Goal: Task Accomplishment & Management: Manage account settings

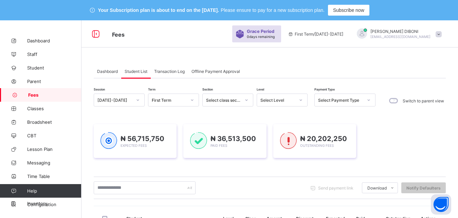
click at [284, 101] on div "Select Level" at bounding box center [277, 100] width 35 height 5
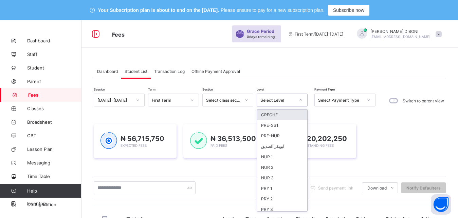
click at [279, 189] on div "PRY 1" at bounding box center [282, 188] width 50 height 11
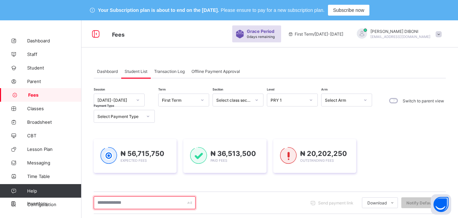
click at [170, 202] on input "text" at bounding box center [145, 203] width 102 height 13
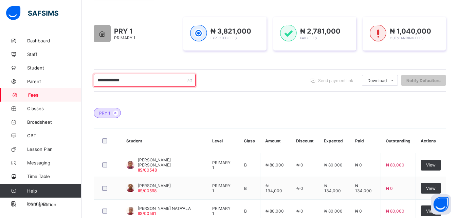
scroll to position [139, 0]
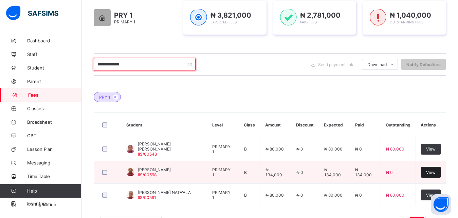
type input "**********"
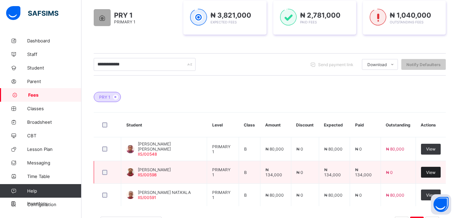
click at [436, 173] on span "View" at bounding box center [431, 172] width 10 height 5
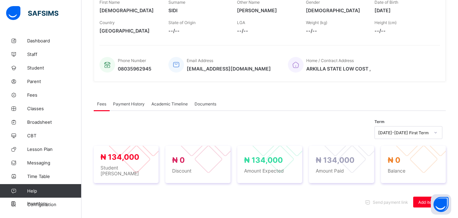
scroll to position [226, 0]
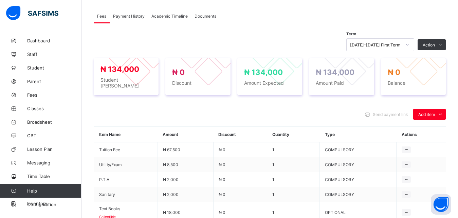
click at [134, 16] on span "Payment History" at bounding box center [129, 16] width 32 height 5
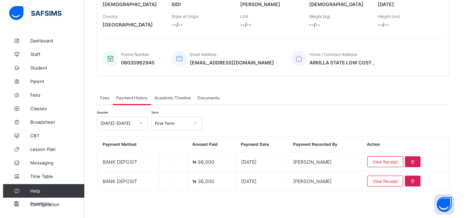
scroll to position [145, 0]
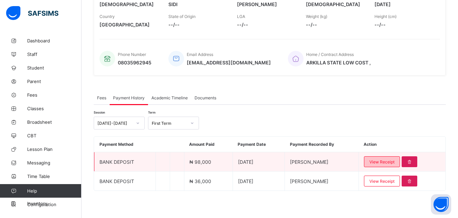
click at [391, 163] on span "View Receipt" at bounding box center [381, 162] width 25 height 5
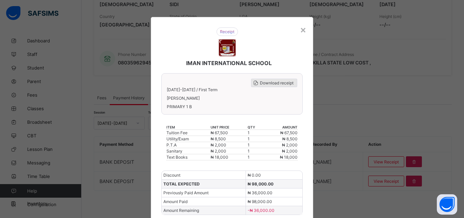
click at [273, 80] on span "Download receipt" at bounding box center [277, 82] width 34 height 5
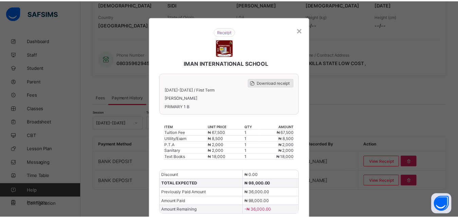
scroll to position [0, 0]
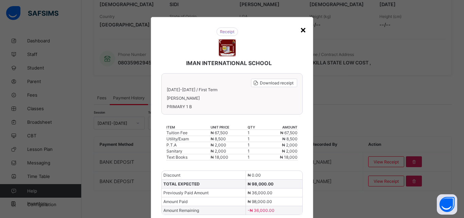
click at [300, 29] on div "×" at bounding box center [303, 30] width 6 height 12
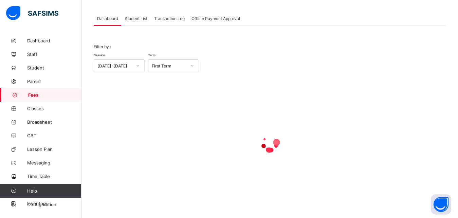
scroll to position [53, 0]
click at [137, 18] on span "Student List" at bounding box center [136, 18] width 23 height 5
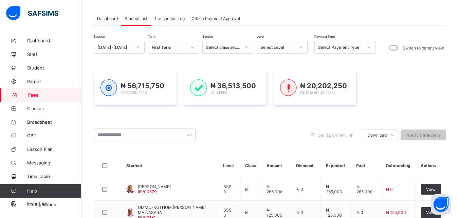
click at [137, 18] on span "Student List" at bounding box center [136, 18] width 23 height 5
click at [278, 48] on div "Select Level" at bounding box center [277, 47] width 35 height 5
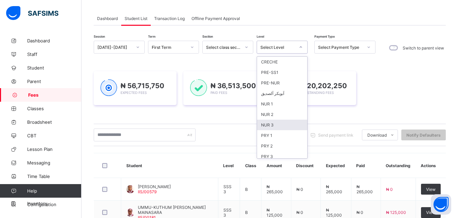
click at [285, 125] on div "NUR 3" at bounding box center [282, 125] width 50 height 11
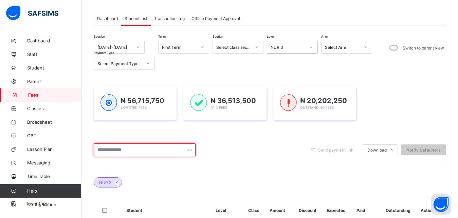
click at [163, 150] on input "text" at bounding box center [145, 150] width 102 height 13
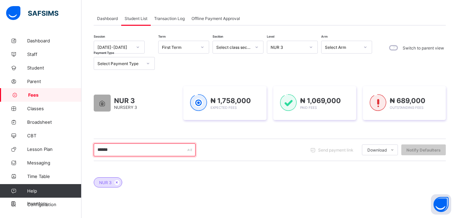
type input "*******"
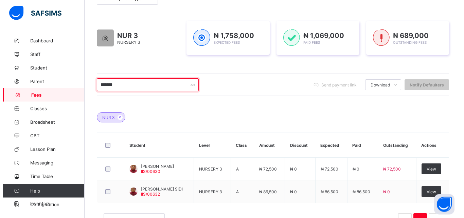
scroll to position [122, 0]
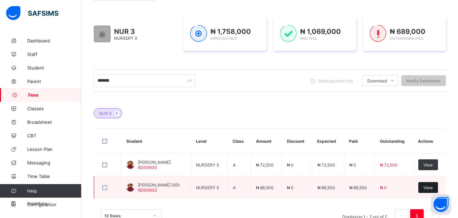
click at [434, 190] on div "View" at bounding box center [428, 187] width 20 height 11
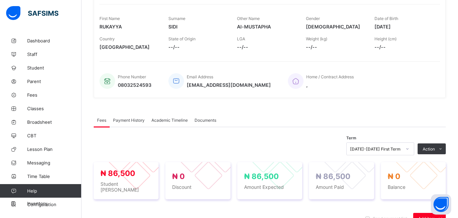
click at [140, 120] on span "Payment History" at bounding box center [129, 120] width 32 height 5
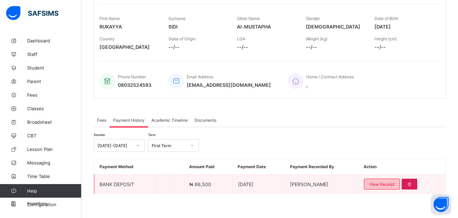
click at [388, 186] on span "View Receipt" at bounding box center [381, 184] width 25 height 5
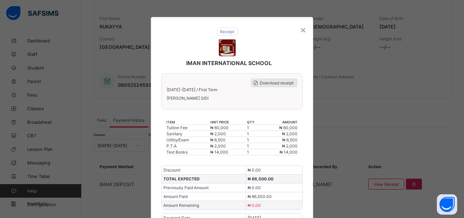
click at [276, 80] on span "Download receipt" at bounding box center [277, 82] width 34 height 5
click at [300, 30] on div "×" at bounding box center [303, 30] width 6 height 12
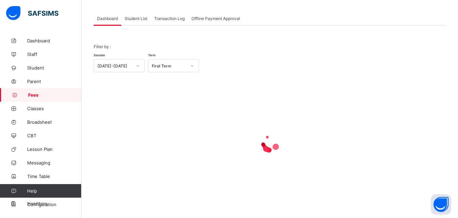
scroll to position [53, 0]
click at [136, 19] on span "Student List" at bounding box center [136, 18] width 23 height 5
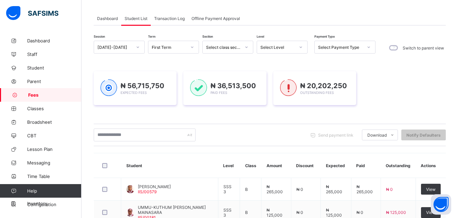
click at [274, 47] on div "Select Level" at bounding box center [277, 47] width 35 height 5
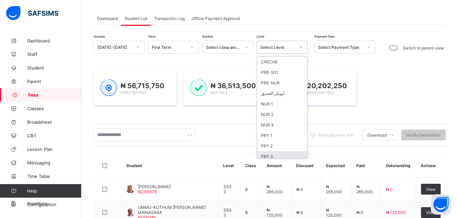
click at [277, 157] on div "PRY 3" at bounding box center [282, 156] width 50 height 11
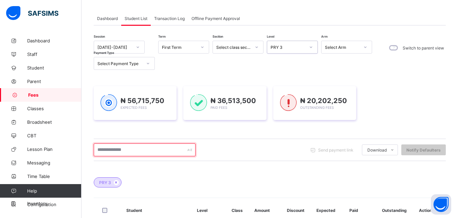
click at [155, 150] on input "text" at bounding box center [145, 150] width 102 height 13
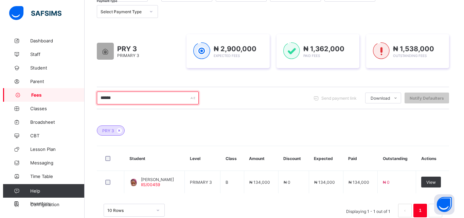
scroll to position [121, 0]
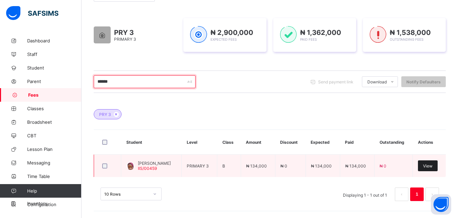
type input "******"
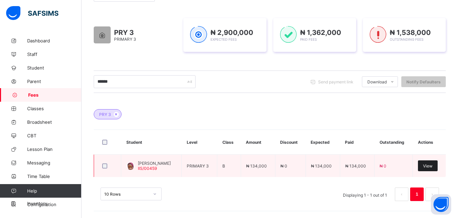
click at [433, 166] on span "View" at bounding box center [428, 166] width 10 height 5
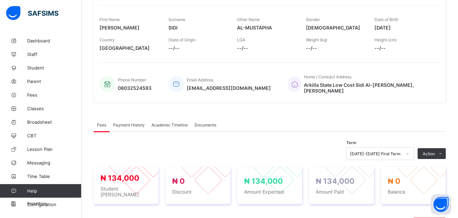
click at [127, 123] on span "Payment History" at bounding box center [129, 125] width 32 height 5
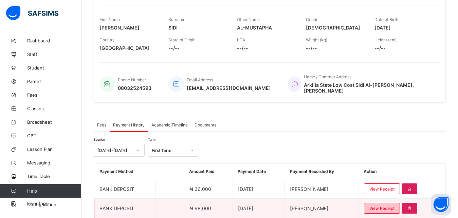
click at [389, 206] on span "View Receipt" at bounding box center [381, 208] width 25 height 5
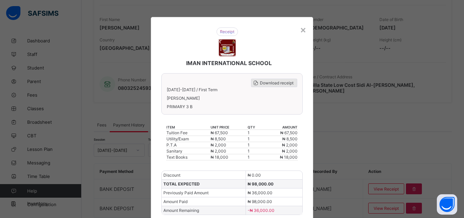
click at [273, 81] on span "Download receipt" at bounding box center [277, 82] width 34 height 5
click at [300, 29] on div "×" at bounding box center [303, 30] width 6 height 12
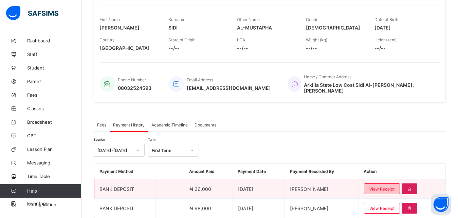
click at [393, 187] on span "View Receipt" at bounding box center [381, 189] width 25 height 5
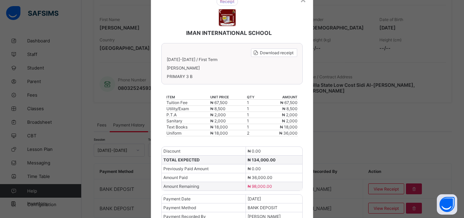
scroll to position [31, 0]
click at [279, 52] on span "Download receipt" at bounding box center [277, 52] width 34 height 5
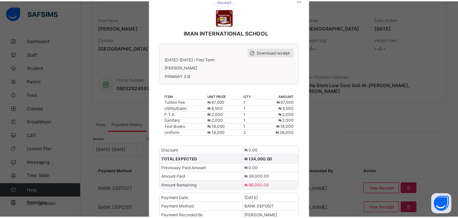
scroll to position [0, 0]
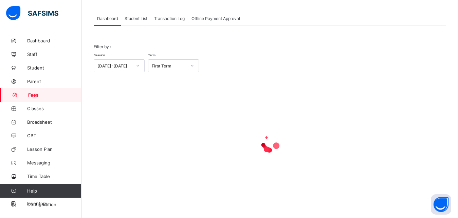
scroll to position [53, 0]
click at [136, 18] on span "Student List" at bounding box center [136, 18] width 23 height 5
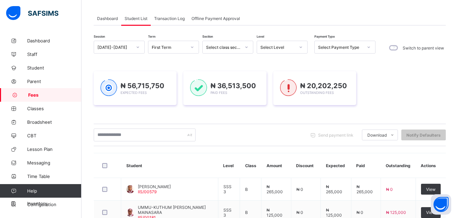
click at [283, 48] on div "Select Level" at bounding box center [277, 47] width 35 height 5
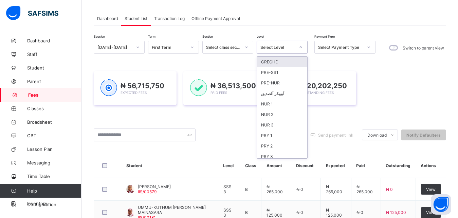
click at [283, 48] on div "Select Level" at bounding box center [277, 47] width 35 height 5
click at [277, 46] on div "Select Level" at bounding box center [277, 47] width 35 height 5
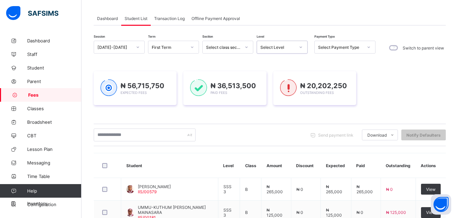
click at [277, 46] on div "Select Level" at bounding box center [277, 47] width 35 height 5
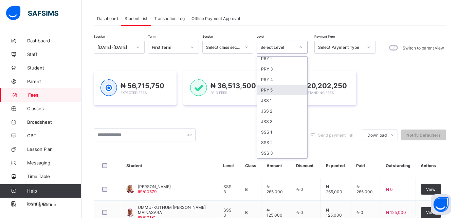
click at [278, 89] on div "PRY 5" at bounding box center [282, 90] width 50 height 11
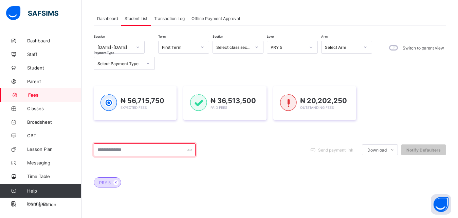
click at [160, 152] on input "text" at bounding box center [145, 150] width 102 height 13
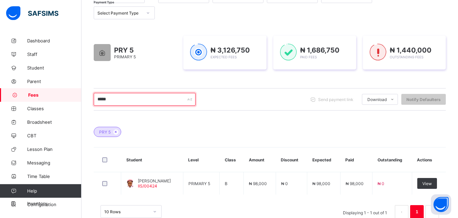
scroll to position [105, 0]
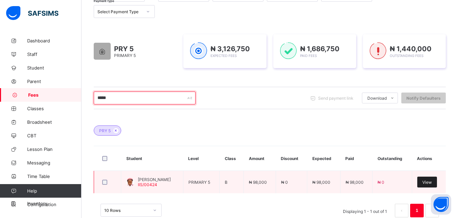
type input "*****"
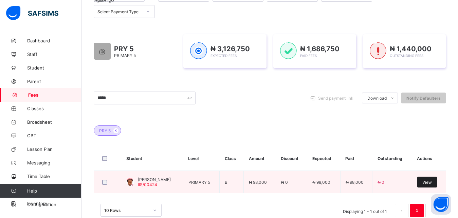
click at [432, 184] on span "View" at bounding box center [427, 182] width 10 height 5
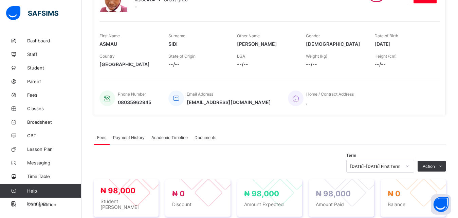
click at [133, 138] on span "Payment History" at bounding box center [129, 137] width 32 height 5
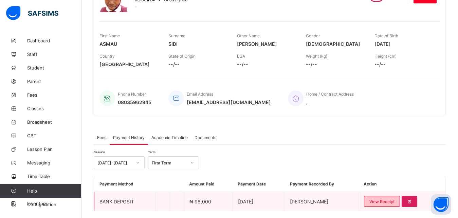
click at [378, 204] on span "View Receipt" at bounding box center [381, 201] width 25 height 5
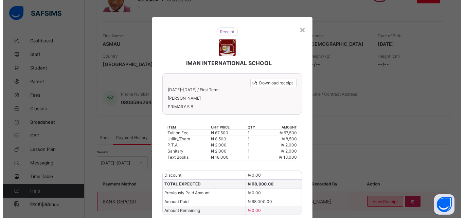
scroll to position [31, 0]
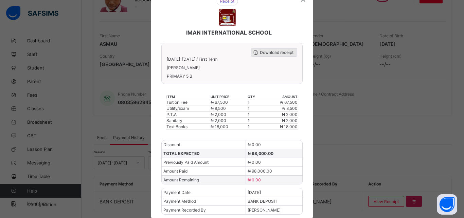
click at [276, 52] on span "Download receipt" at bounding box center [277, 52] width 34 height 5
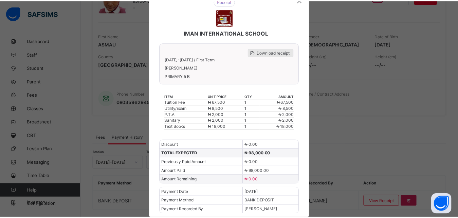
scroll to position [0, 0]
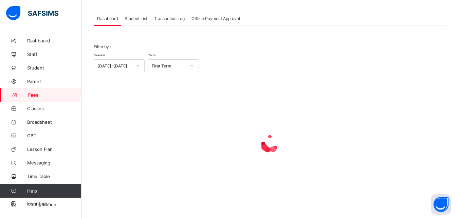
scroll to position [53, 0]
click at [138, 19] on span "Student List" at bounding box center [136, 18] width 23 height 5
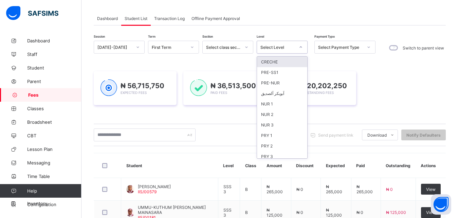
click at [278, 45] on div "Select Level" at bounding box center [277, 47] width 35 height 5
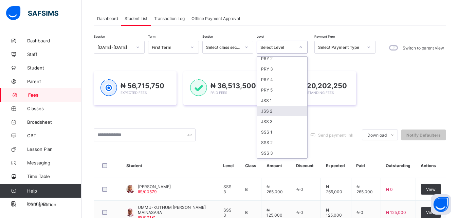
click at [285, 111] on div "JSS 2" at bounding box center [282, 111] width 50 height 11
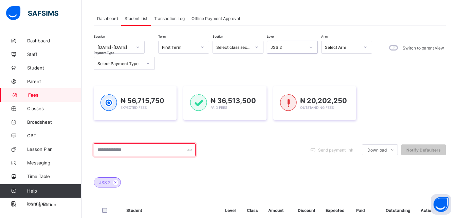
click at [166, 150] on input "text" at bounding box center [145, 150] width 102 height 13
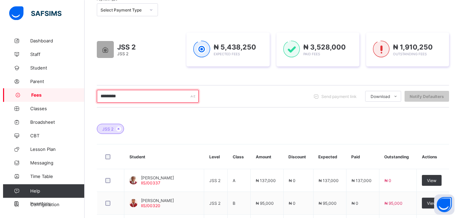
scroll to position [122, 0]
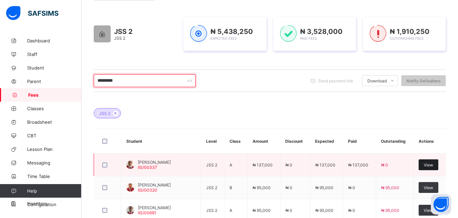
type input "*********"
click at [433, 165] on span "View" at bounding box center [429, 165] width 10 height 5
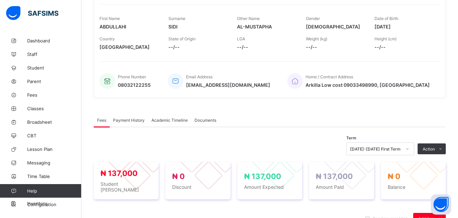
click at [133, 120] on span "Payment History" at bounding box center [129, 120] width 32 height 5
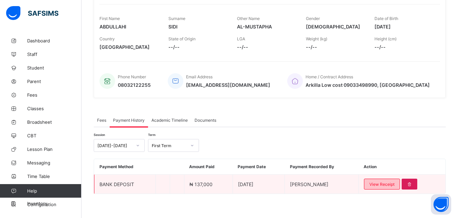
click at [388, 183] on span "View Receipt" at bounding box center [381, 184] width 25 height 5
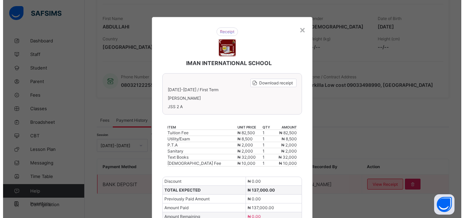
scroll to position [31, 0]
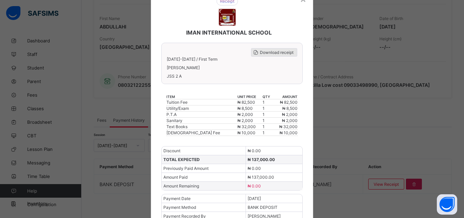
click at [276, 51] on span "Download receipt" at bounding box center [277, 52] width 34 height 5
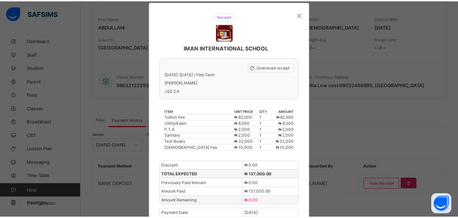
scroll to position [15, 0]
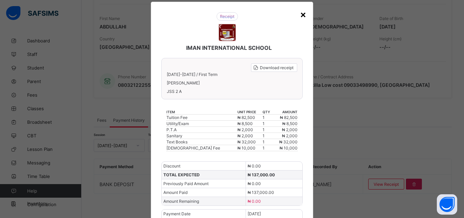
click at [300, 15] on div "×" at bounding box center [303, 14] width 6 height 12
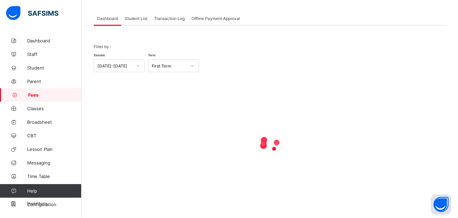
scroll to position [53, 0]
click at [135, 18] on span "Student List" at bounding box center [136, 18] width 23 height 5
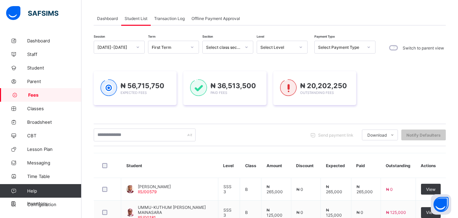
click at [135, 18] on span "Student List" at bounding box center [136, 18] width 23 height 5
click at [276, 46] on div "Select Level" at bounding box center [277, 47] width 35 height 5
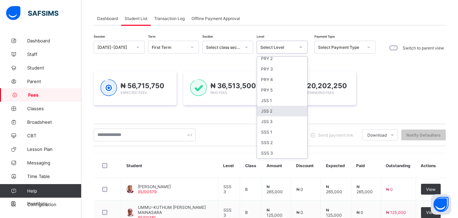
click at [283, 110] on div "JSS 2" at bounding box center [282, 111] width 50 height 11
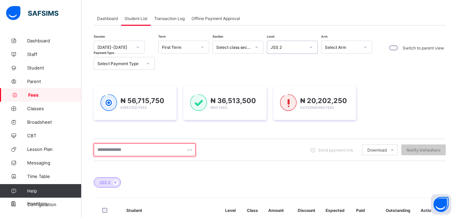
click at [155, 150] on input "text" at bounding box center [145, 150] width 102 height 13
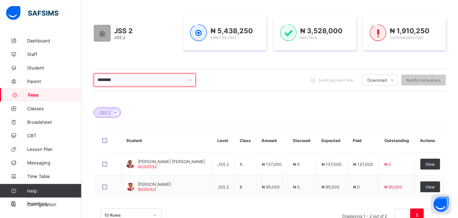
scroll to position [140, 0]
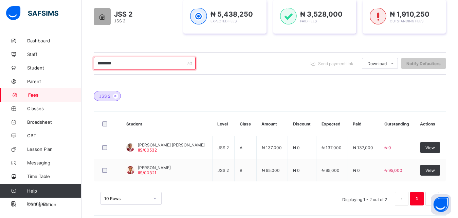
click at [152, 65] on input "********" at bounding box center [145, 63] width 102 height 13
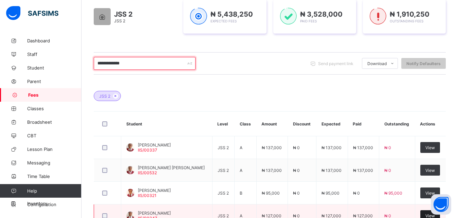
type input "**********"
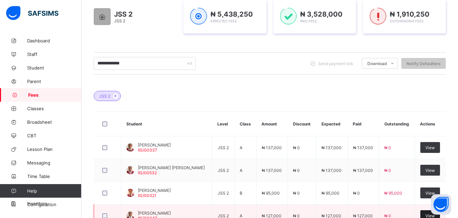
click at [432, 216] on span "View" at bounding box center [430, 216] width 10 height 5
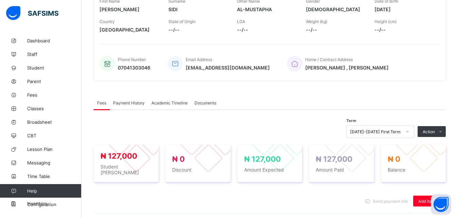
scroll to position [227, 0]
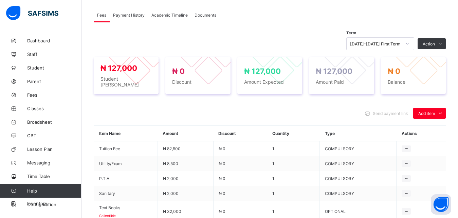
click at [131, 15] on span "Payment History" at bounding box center [129, 15] width 32 height 5
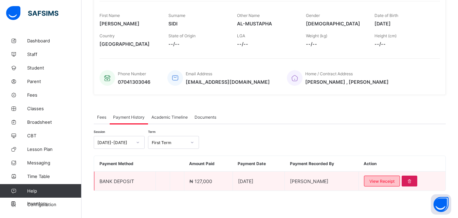
click at [385, 184] on span "View Receipt" at bounding box center [381, 181] width 25 height 5
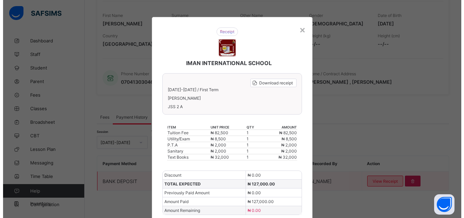
scroll to position [15, 0]
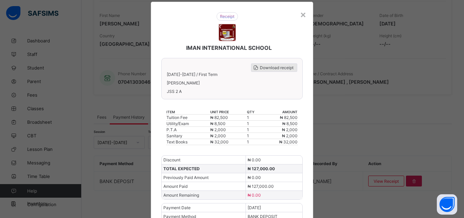
click at [276, 69] on span "Download receipt" at bounding box center [277, 67] width 34 height 5
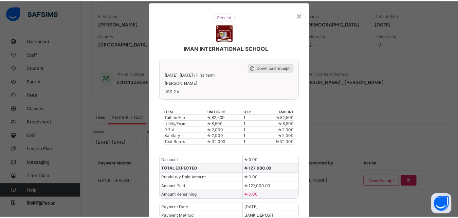
scroll to position [0, 0]
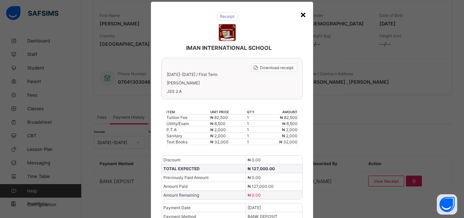
click at [300, 14] on div "×" at bounding box center [303, 14] width 6 height 12
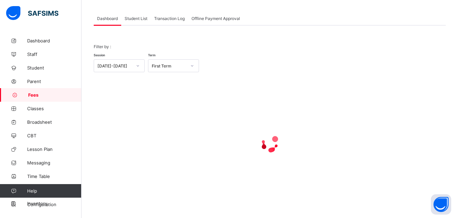
scroll to position [53, 0]
click at [133, 19] on span "Student List" at bounding box center [136, 18] width 23 height 5
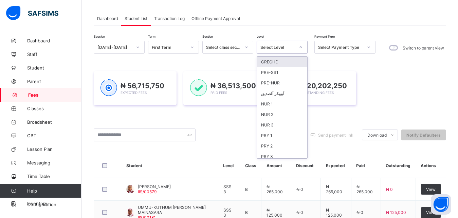
click at [271, 44] on div "Select Level" at bounding box center [275, 47] width 37 height 10
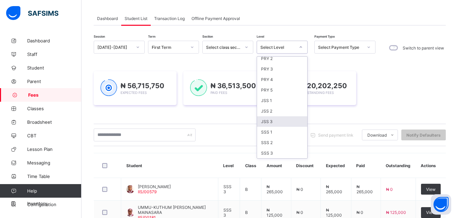
click at [289, 122] on div "JSS 3" at bounding box center [282, 121] width 50 height 11
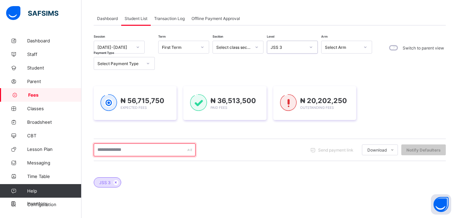
click at [154, 156] on input "text" at bounding box center [145, 150] width 102 height 13
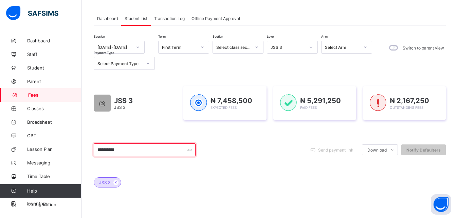
type input "**********"
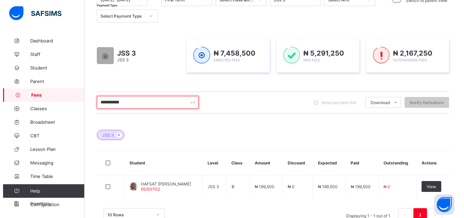
scroll to position [105, 0]
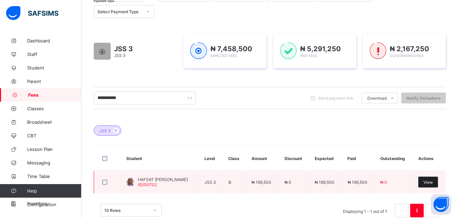
click at [431, 180] on span "View" at bounding box center [428, 182] width 10 height 5
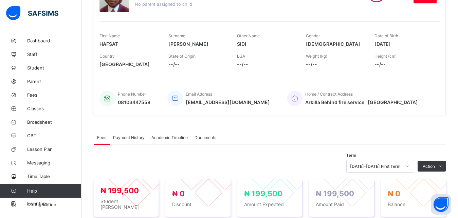
click at [130, 137] on span "Payment History" at bounding box center [129, 137] width 32 height 5
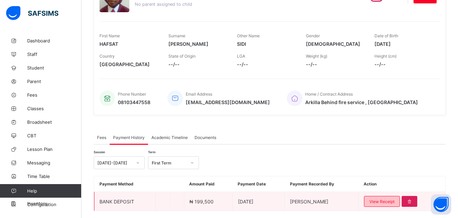
click at [392, 202] on span "View Receipt" at bounding box center [381, 201] width 25 height 5
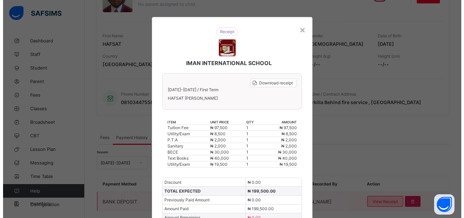
scroll to position [15, 0]
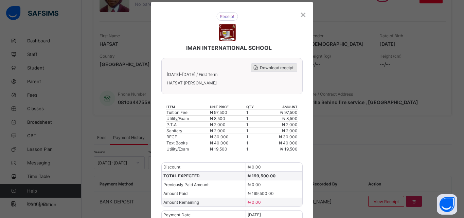
click at [275, 66] on span "Download receipt" at bounding box center [277, 67] width 34 height 5
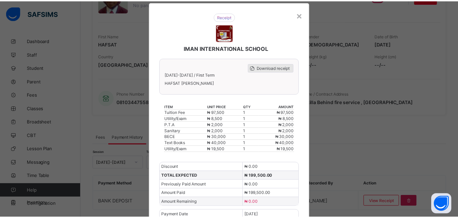
scroll to position [0, 0]
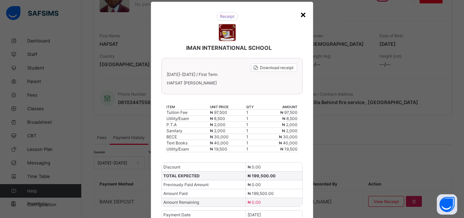
click at [300, 14] on div "×" at bounding box center [303, 14] width 6 height 12
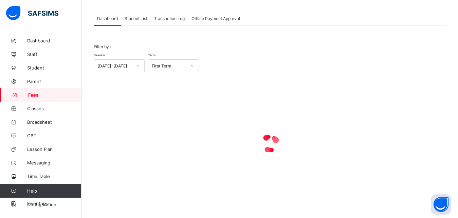
scroll to position [53, 0]
click at [133, 20] on span "Student List" at bounding box center [136, 18] width 23 height 5
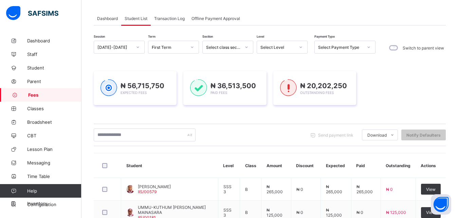
click at [286, 49] on div "Select Level" at bounding box center [277, 47] width 35 height 5
click at [278, 45] on div "Select Level" at bounding box center [277, 47] width 35 height 5
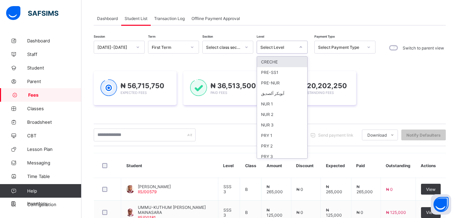
click at [278, 45] on div "Select Level" at bounding box center [277, 47] width 35 height 5
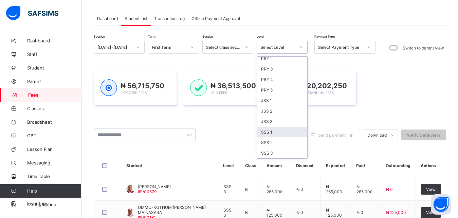
click at [279, 131] on div "SSS 1" at bounding box center [282, 132] width 50 height 11
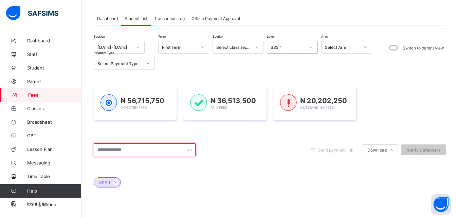
click at [164, 151] on input "text" at bounding box center [145, 150] width 102 height 13
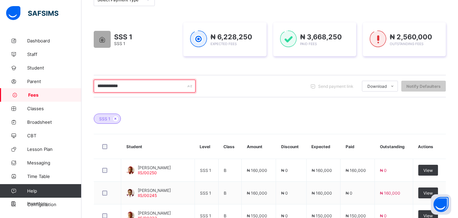
scroll to position [140, 0]
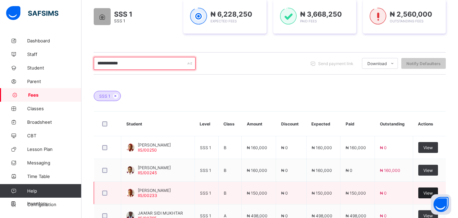
type input "**********"
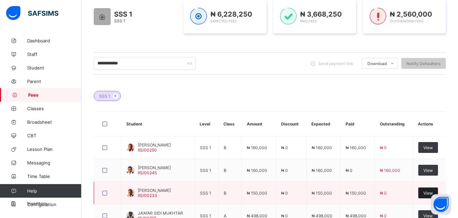
click at [432, 196] on span "View" at bounding box center [428, 193] width 10 height 5
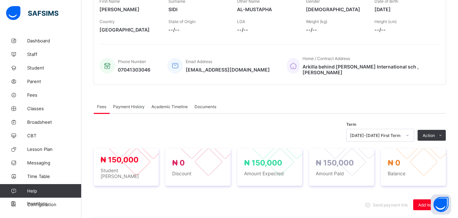
scroll to position [227, 0]
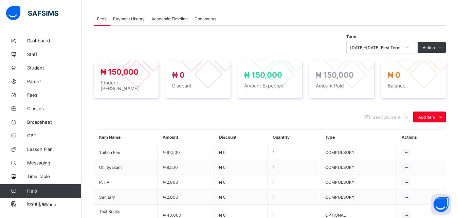
click at [123, 16] on span "Payment History" at bounding box center [129, 18] width 32 height 5
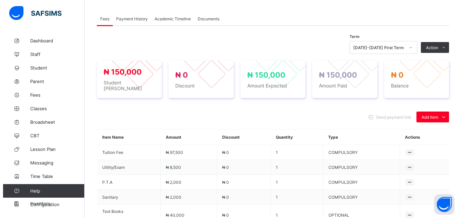
scroll to position [125, 0]
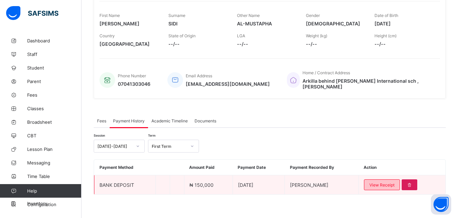
click at [387, 183] on span "View Receipt" at bounding box center [381, 185] width 25 height 5
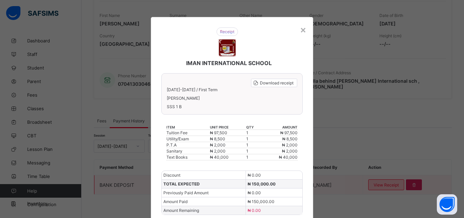
scroll to position [15, 0]
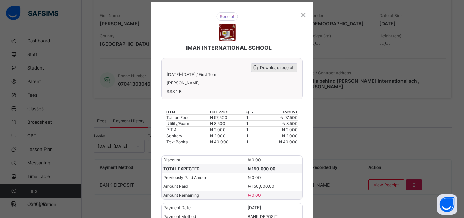
click at [278, 66] on span "Download receipt" at bounding box center [277, 67] width 34 height 5
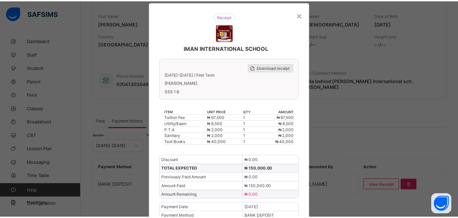
scroll to position [0, 0]
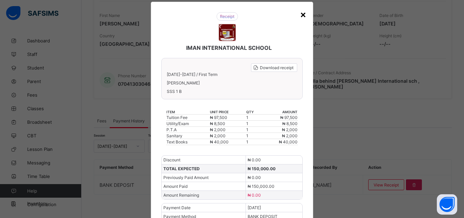
click at [300, 14] on div "×" at bounding box center [303, 14] width 6 height 12
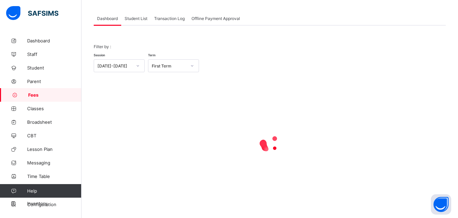
scroll to position [53, 0]
click at [133, 18] on span "Student List" at bounding box center [136, 18] width 23 height 5
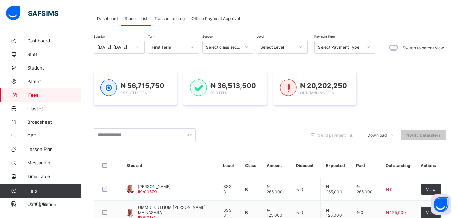
click at [281, 45] on div "Select Level" at bounding box center [277, 47] width 35 height 5
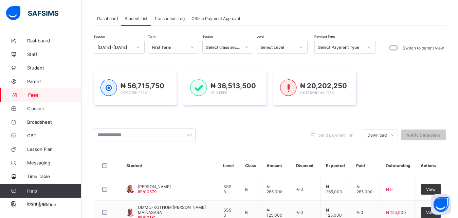
click at [281, 45] on div "Select Level" at bounding box center [277, 47] width 35 height 5
click at [279, 45] on div "Select Level" at bounding box center [277, 47] width 35 height 5
click at [271, 134] on div "Send payment link Download Students Payment Students Payment Status Student Ite…" at bounding box center [270, 135] width 352 height 13
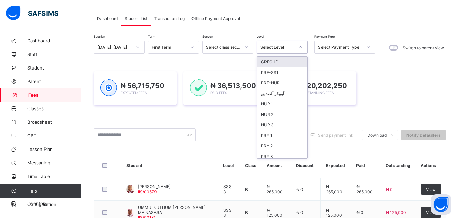
click at [286, 48] on div "Select Level" at bounding box center [277, 47] width 35 height 5
click at [277, 134] on div "PRY 1" at bounding box center [282, 135] width 50 height 11
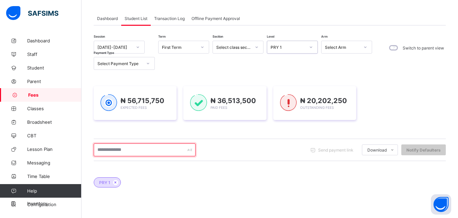
click at [165, 151] on input "text" at bounding box center [145, 150] width 102 height 13
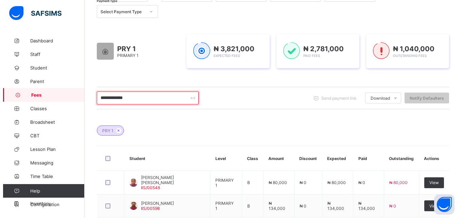
scroll to position [122, 0]
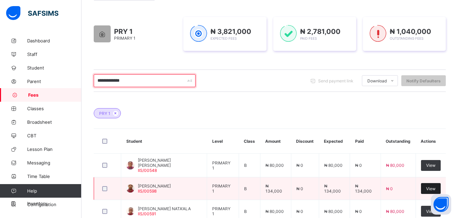
type input "**********"
click at [432, 187] on span "View" at bounding box center [431, 188] width 10 height 5
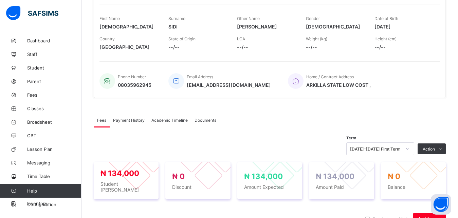
click at [125, 120] on span "Payment History" at bounding box center [129, 120] width 32 height 5
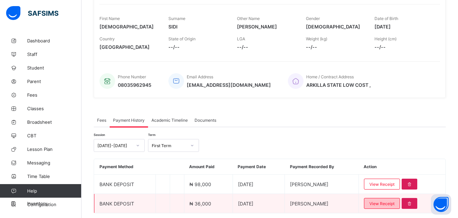
click at [393, 204] on span "View Receipt" at bounding box center [381, 203] width 25 height 5
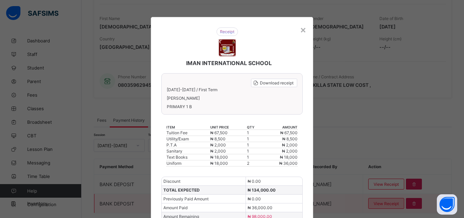
scroll to position [15, 0]
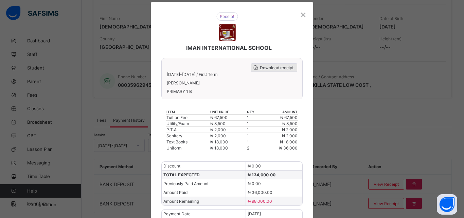
click at [271, 65] on span "Download receipt" at bounding box center [277, 67] width 34 height 5
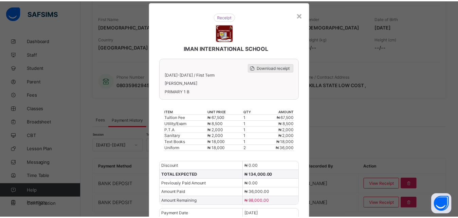
scroll to position [0, 0]
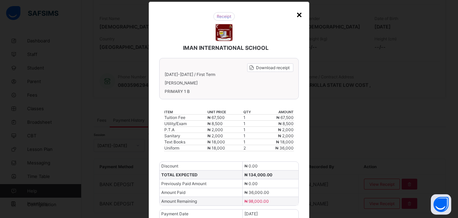
click at [297, 15] on div "×" at bounding box center [299, 14] width 6 height 12
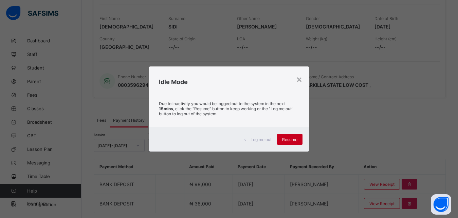
click at [292, 142] on div "Resume" at bounding box center [289, 139] width 25 height 11
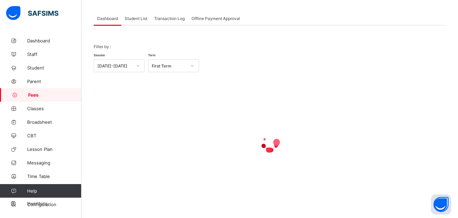
scroll to position [53, 0]
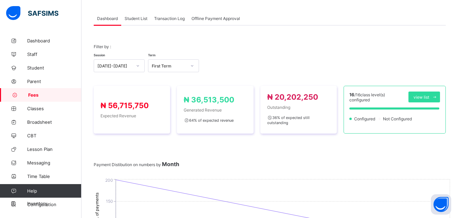
click at [137, 19] on span "Student List" at bounding box center [136, 18] width 23 height 5
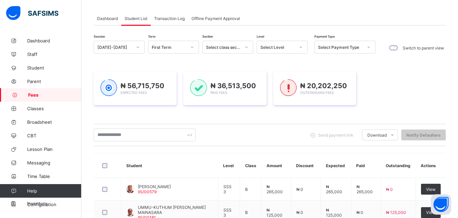
click at [137, 19] on span "Student List" at bounding box center [136, 18] width 23 height 5
click at [272, 45] on div "Select Level" at bounding box center [277, 47] width 35 height 5
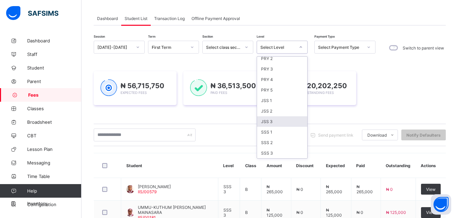
click at [282, 120] on div "JSS 3" at bounding box center [282, 121] width 50 height 11
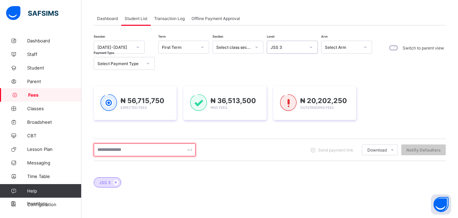
click at [167, 154] on input "text" at bounding box center [145, 150] width 102 height 13
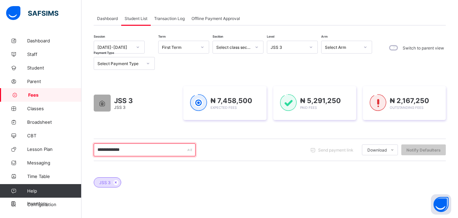
type input "**********"
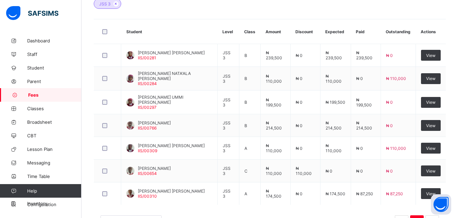
scroll to position [249, 0]
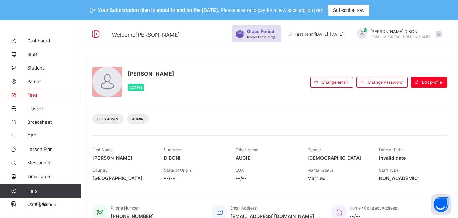
click at [36, 95] on span "Fees" at bounding box center [54, 94] width 54 height 5
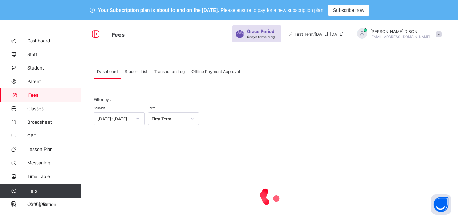
click at [133, 72] on span "Student List" at bounding box center [136, 71] width 23 height 5
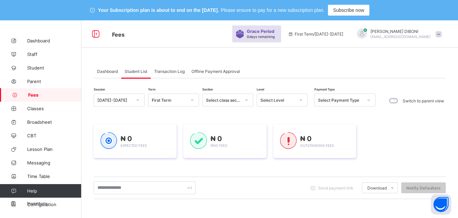
click at [280, 99] on div "Select Level" at bounding box center [277, 100] width 35 height 5
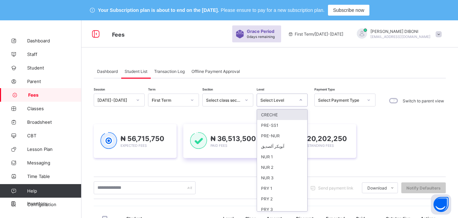
click at [274, 215] on div "PRY 4" at bounding box center [282, 220] width 50 height 11
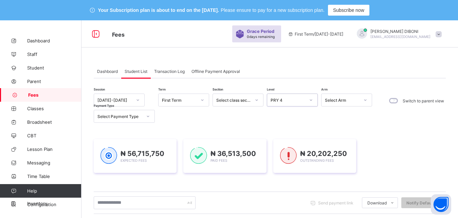
click at [294, 103] on div "PRY 4" at bounding box center [285, 100] width 37 height 10
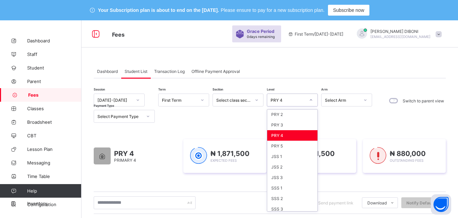
scroll to position [88, 0]
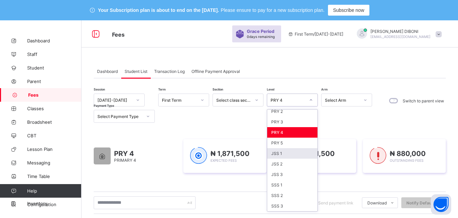
click at [285, 153] on div "JSS 1" at bounding box center [292, 153] width 50 height 11
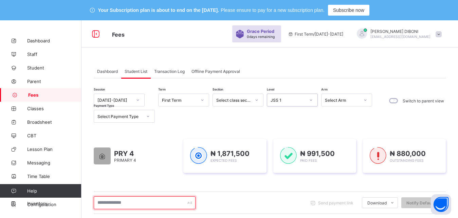
click at [167, 202] on input "text" at bounding box center [145, 203] width 102 height 13
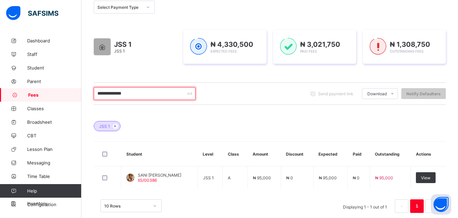
scroll to position [110, 0]
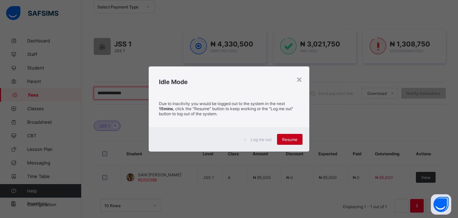
type input "**********"
click at [296, 143] on div "Resume" at bounding box center [289, 139] width 25 height 11
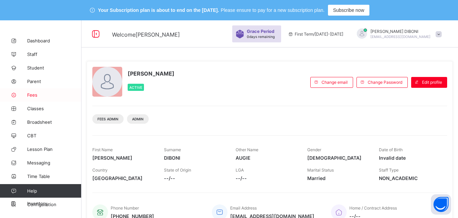
click at [32, 96] on span "Fees" at bounding box center [54, 94] width 54 height 5
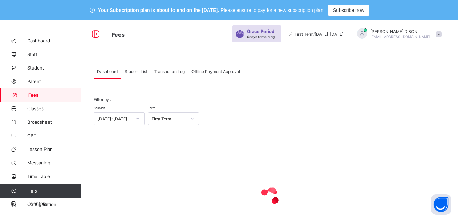
click at [134, 70] on span "Student List" at bounding box center [136, 71] width 23 height 5
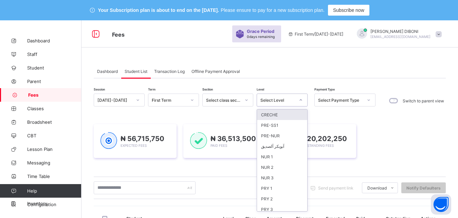
click at [287, 99] on div "Select Level" at bounding box center [277, 100] width 35 height 5
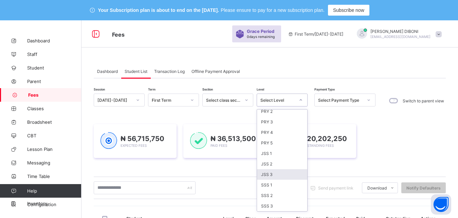
click at [288, 175] on div "JSS 3" at bounding box center [282, 174] width 50 height 11
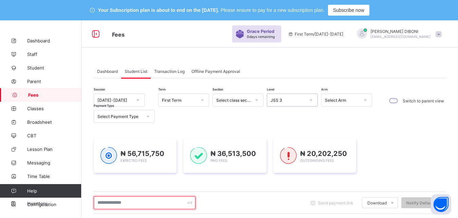
click at [153, 202] on input "text" at bounding box center [145, 203] width 102 height 13
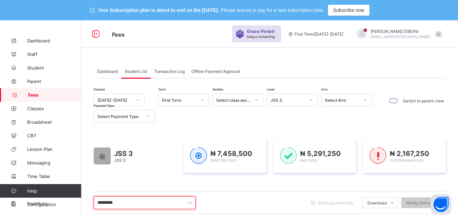
type input "**********"
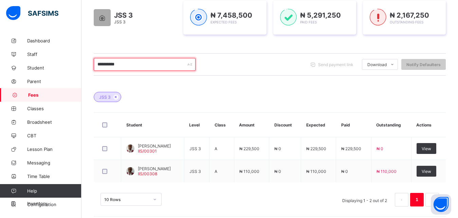
scroll to position [144, 0]
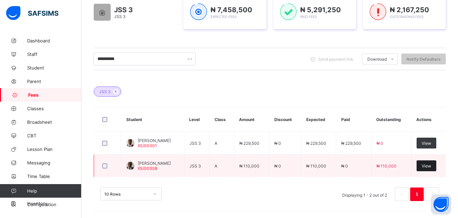
click at [431, 167] on span "View" at bounding box center [427, 166] width 10 height 5
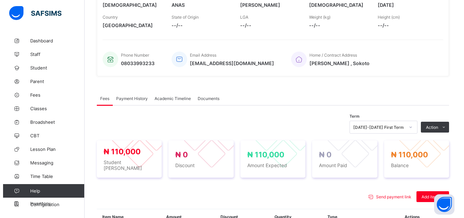
scroll to position [232, 0]
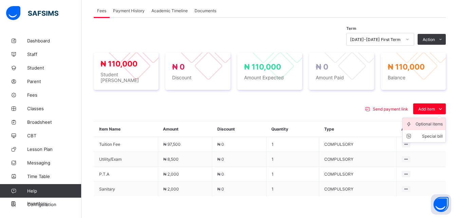
click at [430, 124] on div "Optional items" at bounding box center [429, 124] width 27 height 7
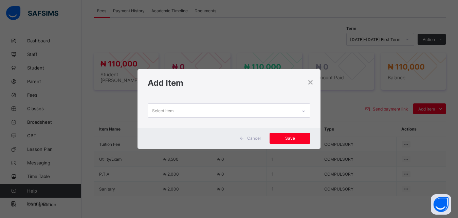
click at [283, 110] on div "Select item" at bounding box center [222, 110] width 149 height 13
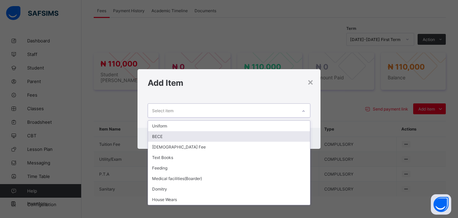
click at [243, 136] on div "BECE" at bounding box center [229, 136] width 162 height 11
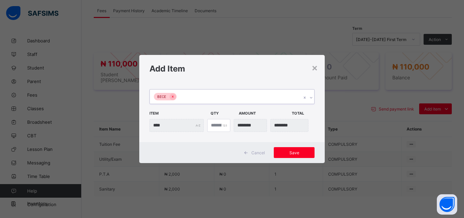
click at [236, 99] on div "BECE" at bounding box center [225, 97] width 151 height 14
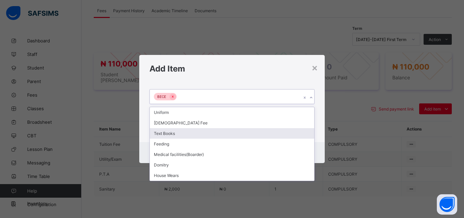
click at [216, 134] on div "Text Books" at bounding box center [232, 133] width 164 height 11
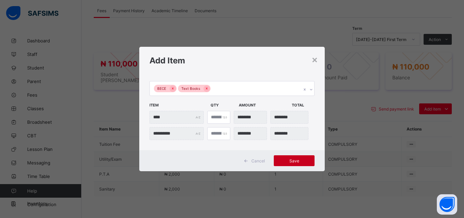
click at [289, 160] on span "Save" at bounding box center [294, 161] width 31 height 5
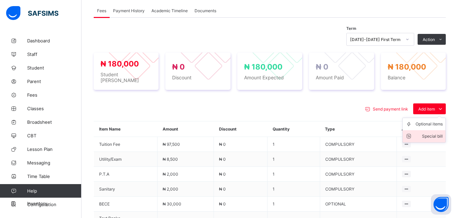
click at [435, 133] on div "Special bill" at bounding box center [429, 136] width 27 height 7
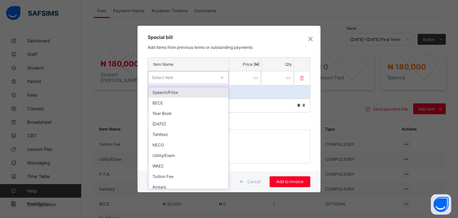
click at [200, 79] on div "Select item" at bounding box center [181, 78] width 67 height 10
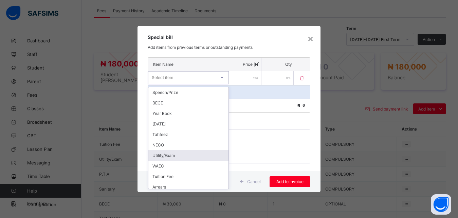
click at [192, 158] on div "Utility/Exam" at bounding box center [188, 155] width 80 height 11
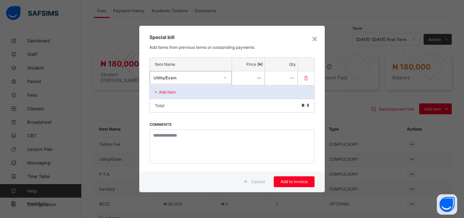
click at [239, 75] on input "number" at bounding box center [248, 78] width 33 height 14
type input "*****"
click at [293, 181] on span "Add to invoice" at bounding box center [294, 181] width 31 height 5
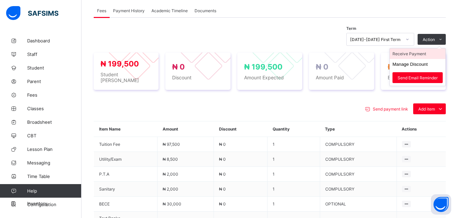
click at [424, 54] on li "Receive Payment" at bounding box center [418, 54] width 56 height 11
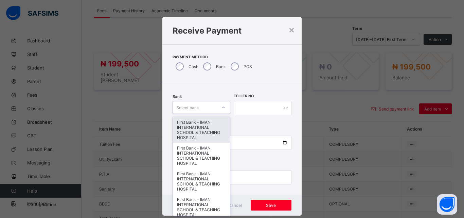
click at [200, 107] on div "Select bank" at bounding box center [195, 108] width 44 height 10
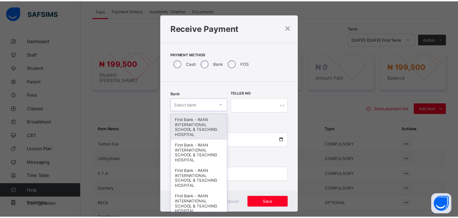
scroll to position [4, 0]
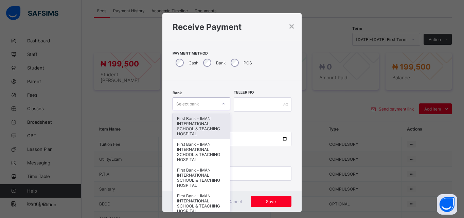
click at [200, 118] on div "First Bank - IMAN INTERNATIONAL SCHOOL & TEACHING HOSPITAL" at bounding box center [201, 126] width 57 height 26
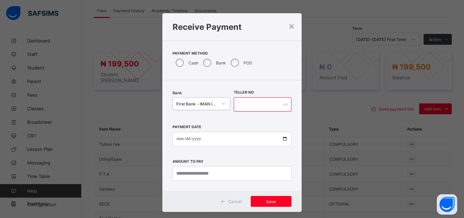
click at [244, 106] on input "text" at bounding box center [263, 104] width 58 height 14
type input "*****"
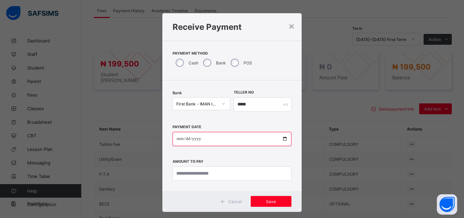
click at [279, 139] on input "date" at bounding box center [231, 139] width 119 height 14
type input "**********"
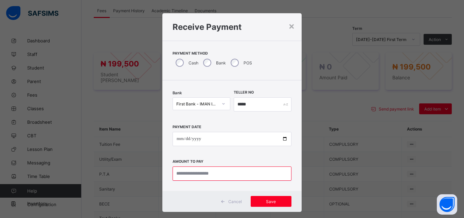
click at [217, 174] on input "currency" at bounding box center [231, 174] width 119 height 14
type input "*********"
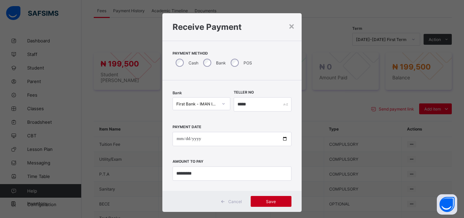
click at [269, 200] on span "Save" at bounding box center [271, 201] width 31 height 5
